Goal: Feedback & Contribution: Leave review/rating

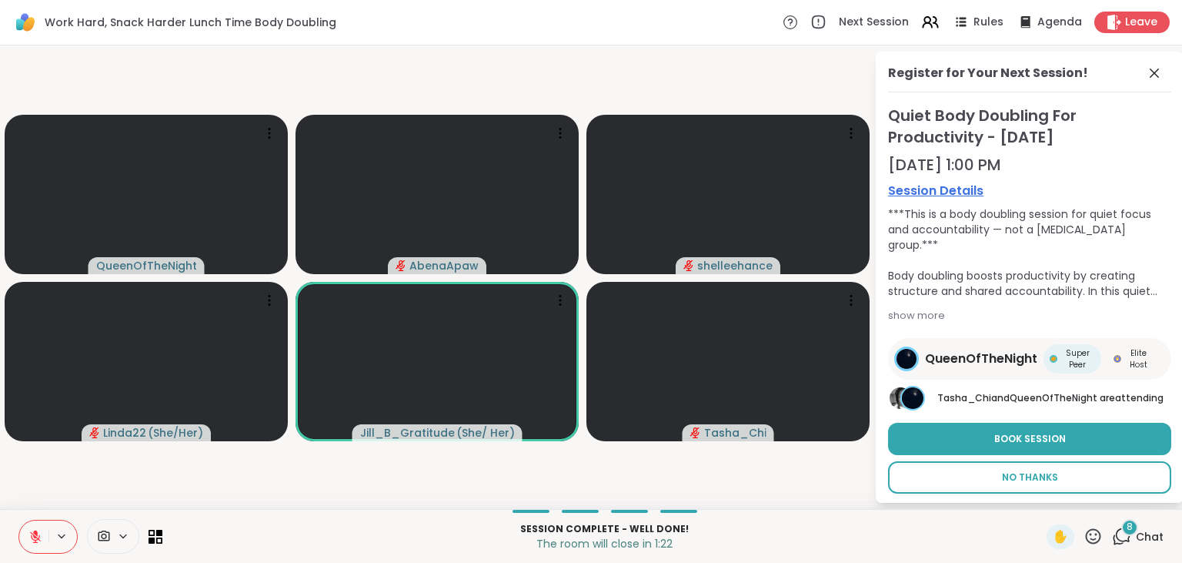
click at [1033, 477] on span "No Thanks" at bounding box center [1030, 477] width 56 height 14
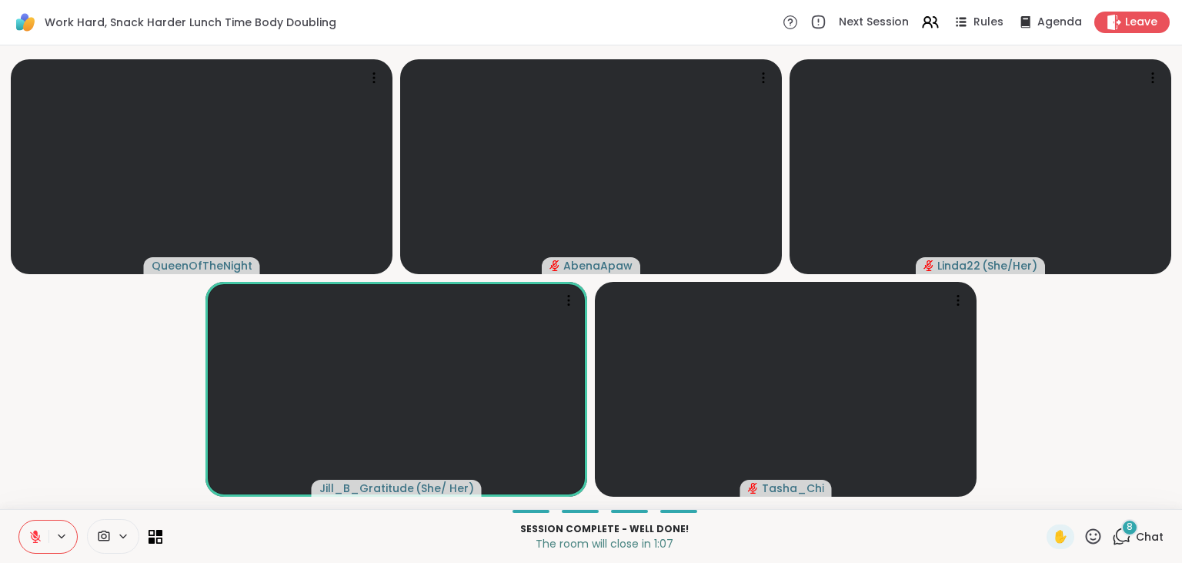
click at [1135, 530] on div "8" at bounding box center [1129, 527] width 17 height 17
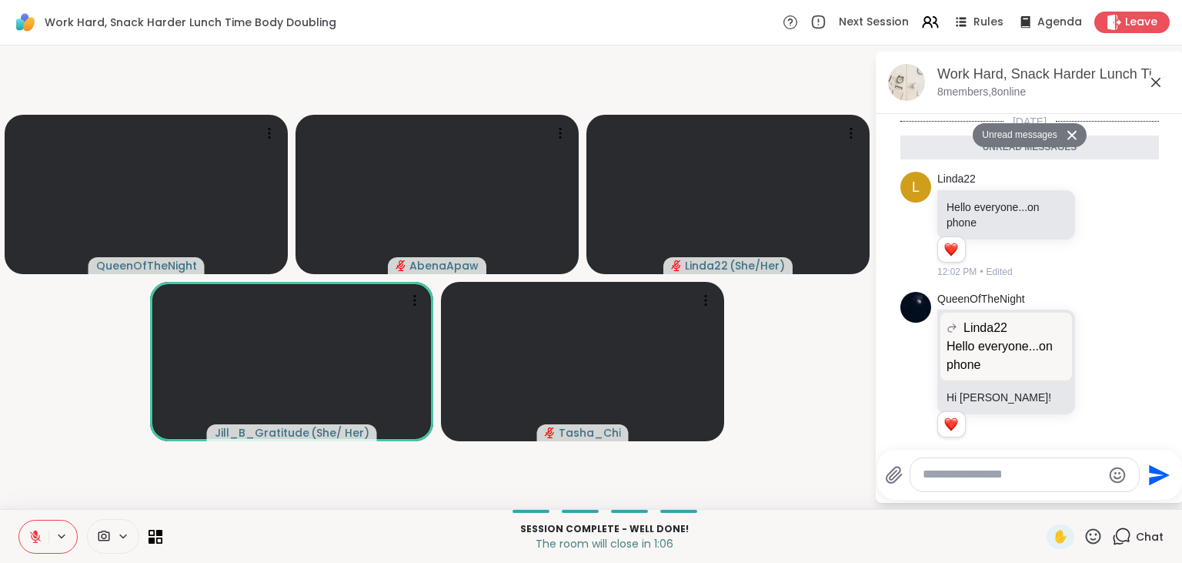
scroll to position [797, 0]
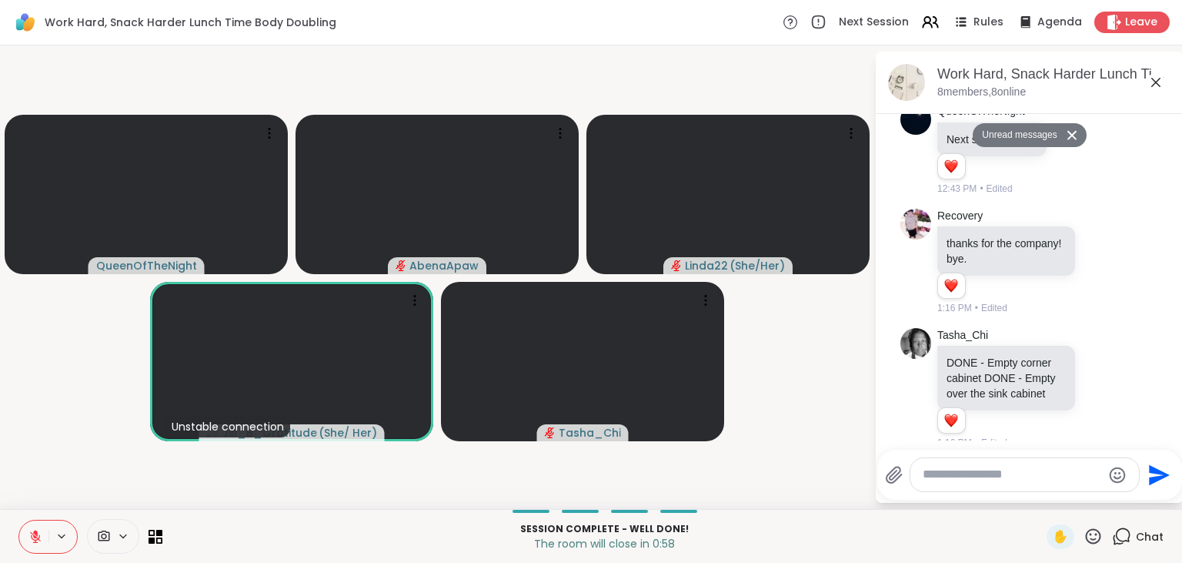
click at [1023, 481] on textarea "Type your message" at bounding box center [1012, 474] width 179 height 16
type textarea "*"
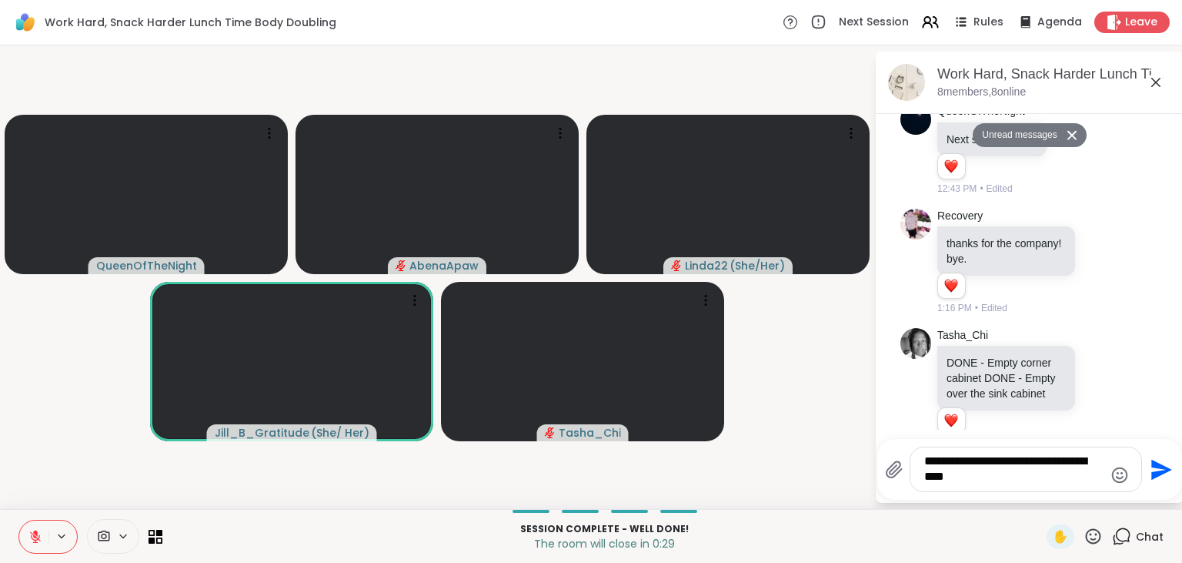
type textarea "**********"
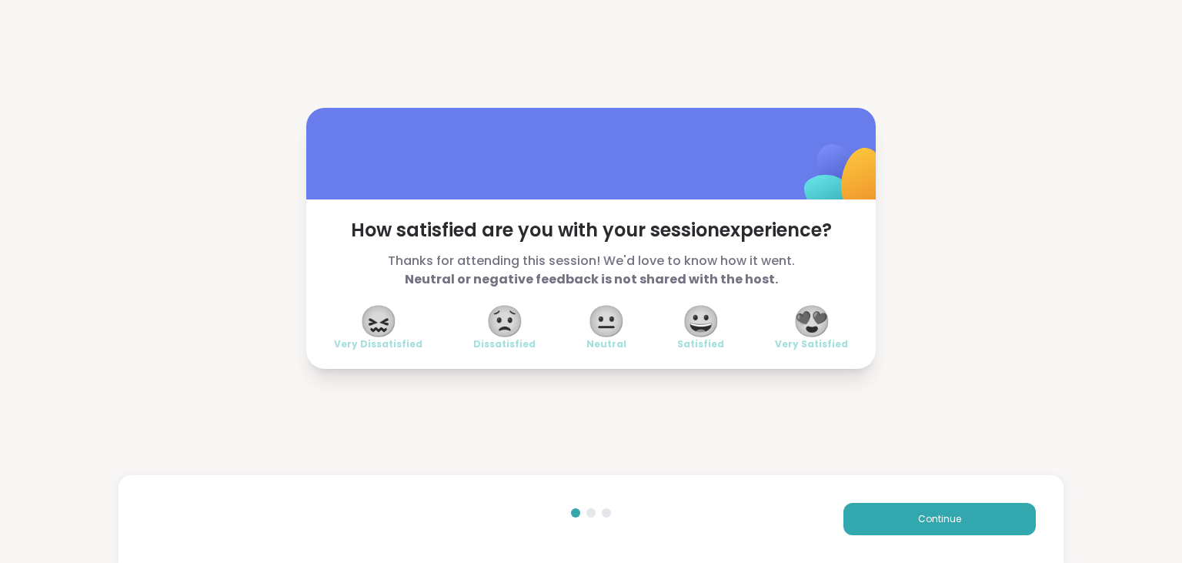
click at [802, 327] on span "😍" at bounding box center [812, 321] width 38 height 28
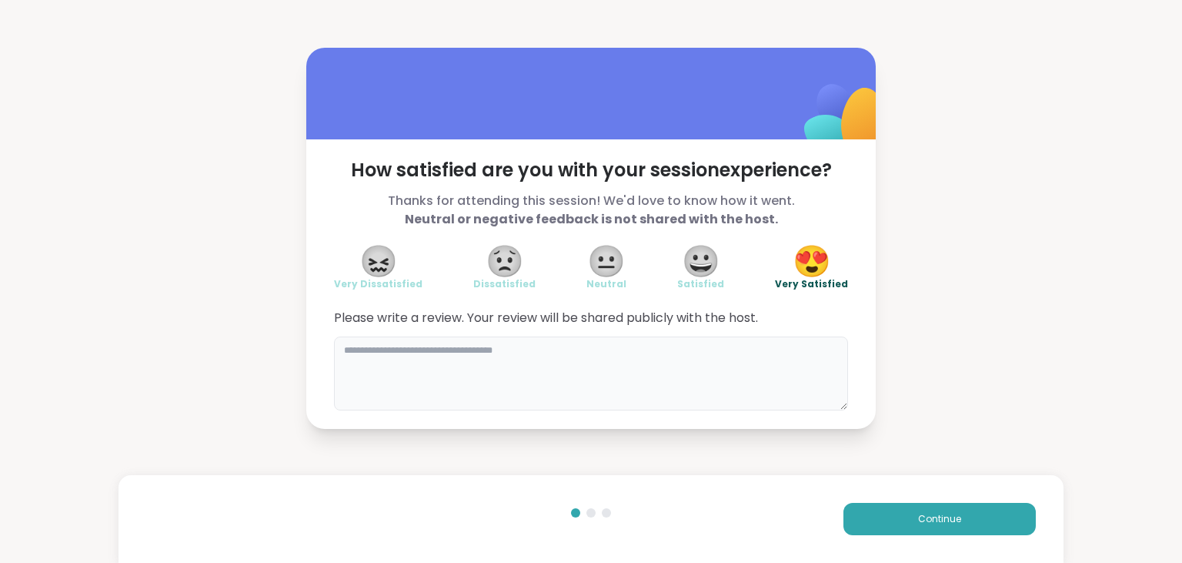
click at [750, 353] on textarea at bounding box center [591, 373] width 514 height 74
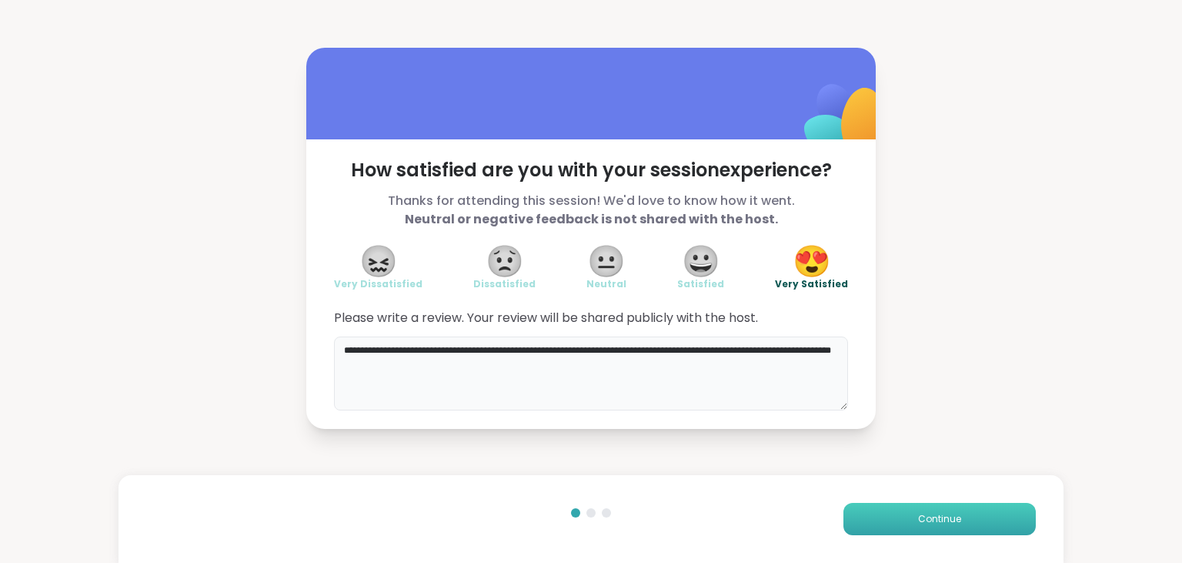
type textarea "**********"
click at [888, 519] on button "Continue" at bounding box center [940, 519] width 192 height 32
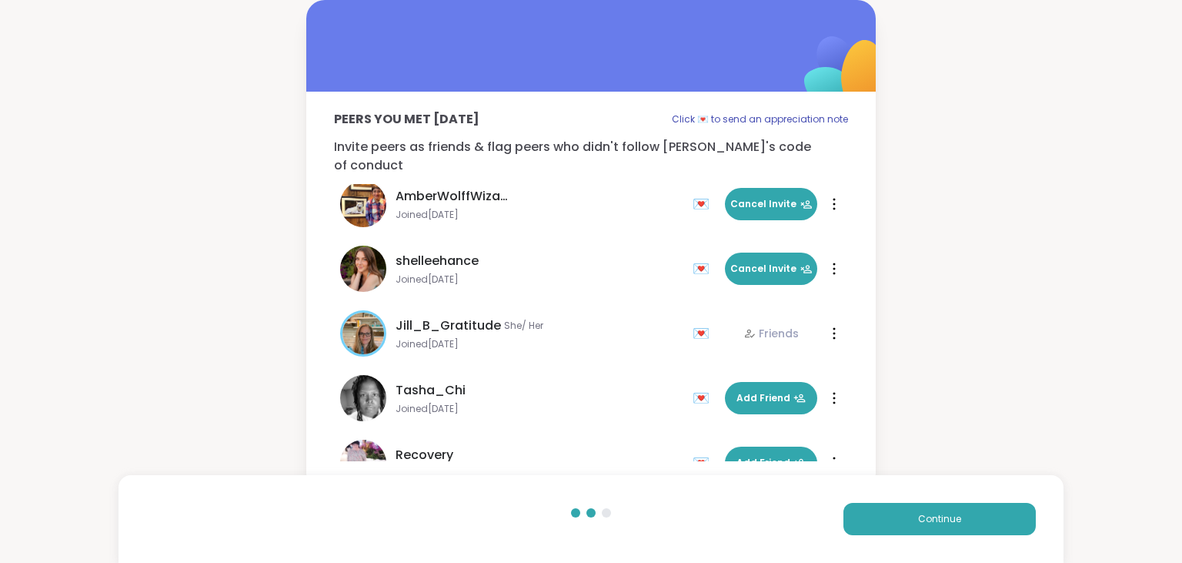
scroll to position [12, 0]
click at [936, 533] on button "Continue" at bounding box center [940, 519] width 192 height 32
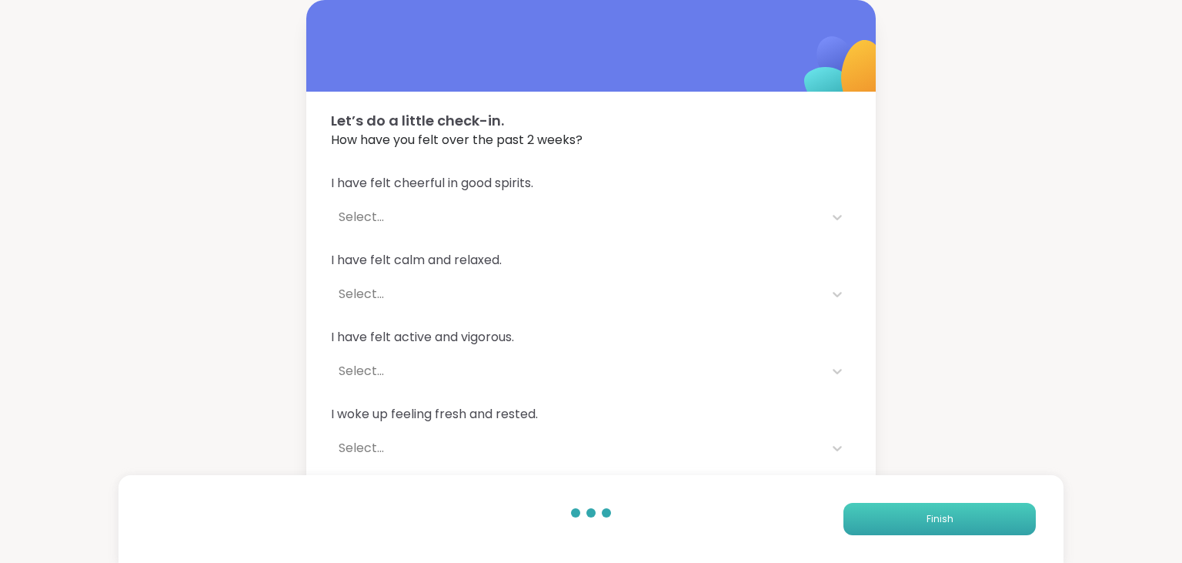
click at [919, 516] on button "Finish" at bounding box center [940, 519] width 192 height 32
